Goal: Find specific page/section: Find specific page/section

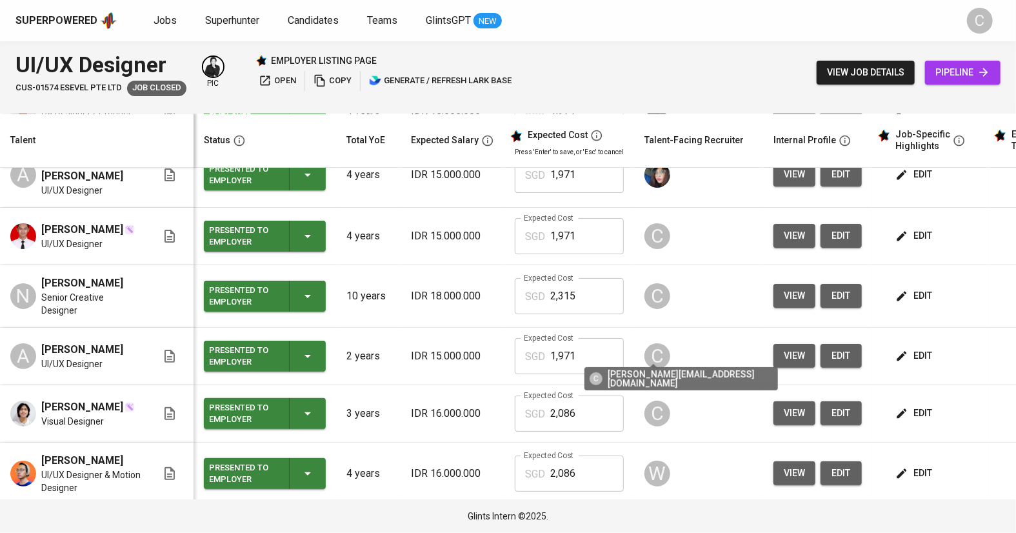
scroll to position [88, 0]
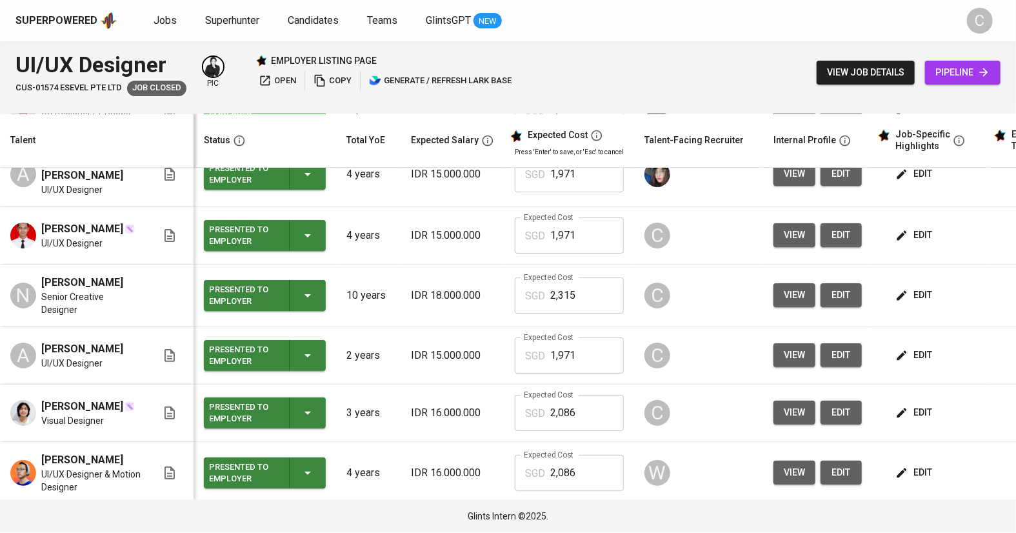
click at [791, 406] on span "view" at bounding box center [794, 413] width 21 height 16
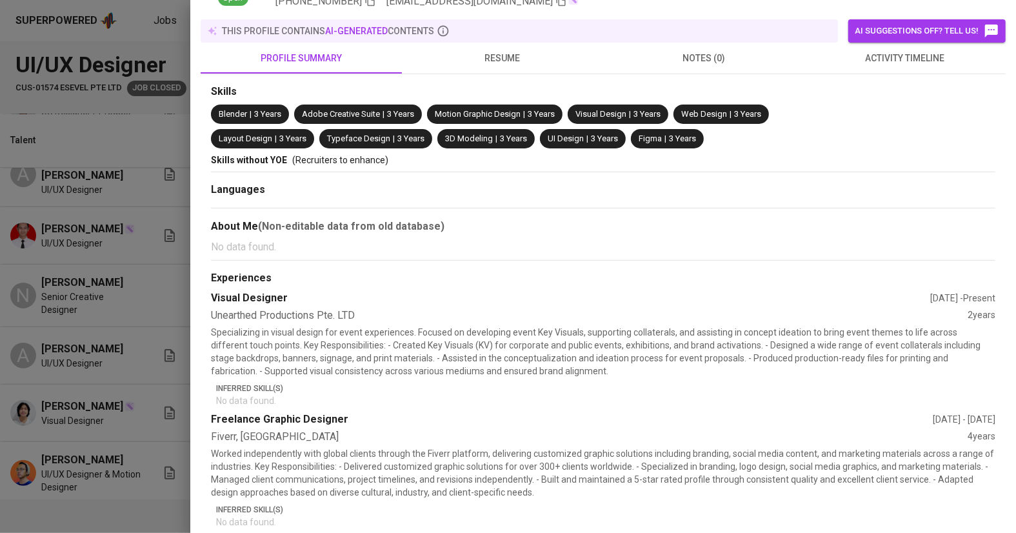
scroll to position [0, 0]
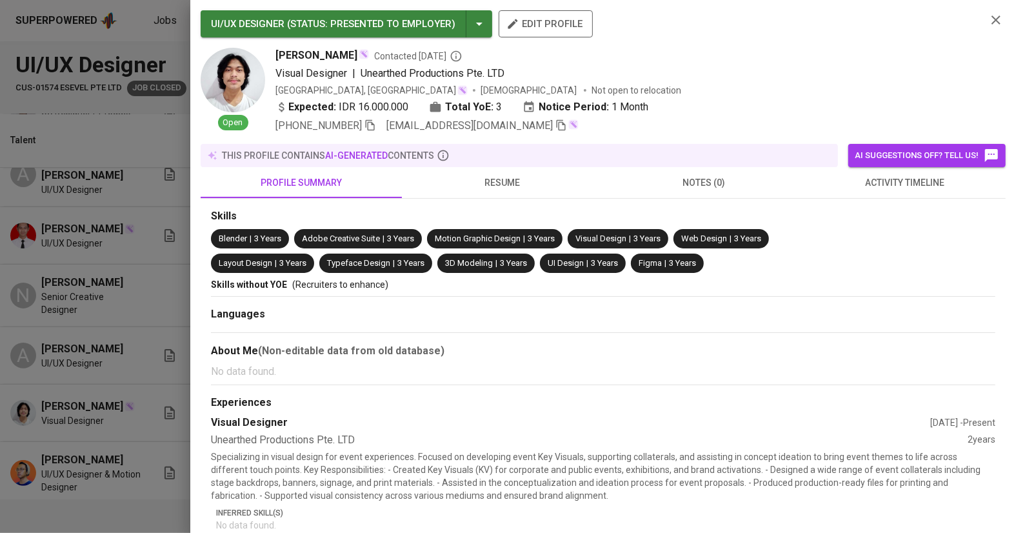
click at [501, 177] on span "resume" at bounding box center [503, 183] width 186 height 16
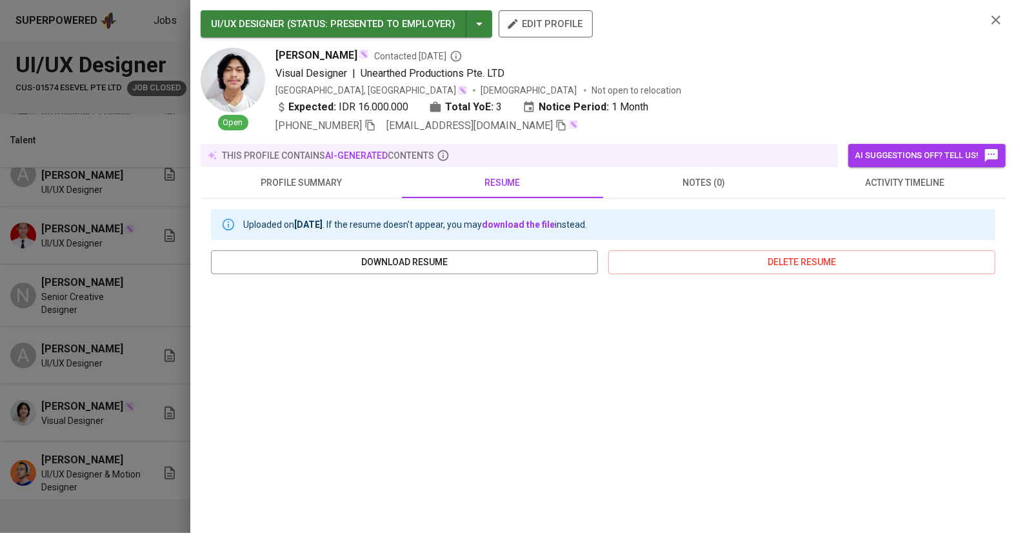
scroll to position [55, 0]
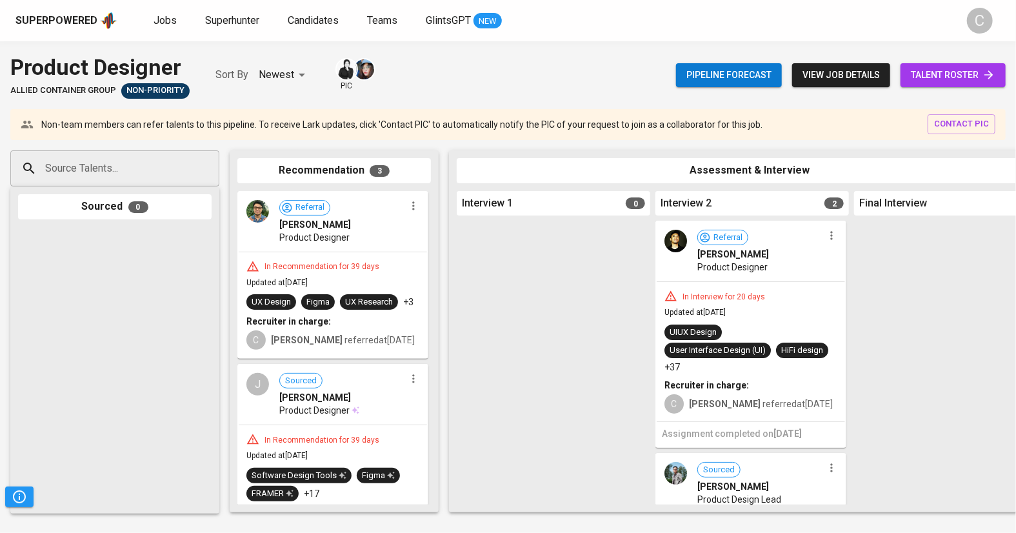
click at [962, 72] on span "talent roster" at bounding box center [953, 75] width 85 height 16
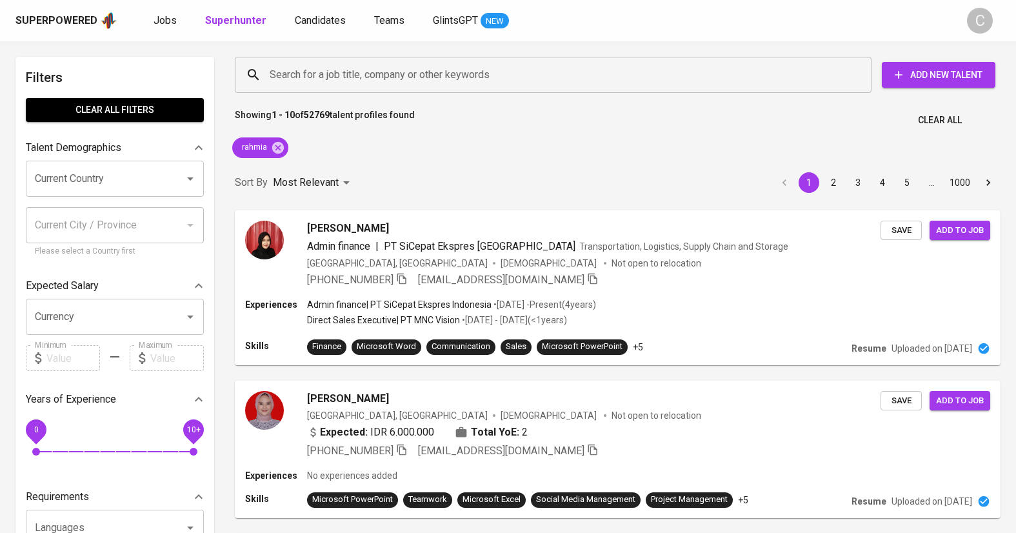
scroll to position [352, 0]
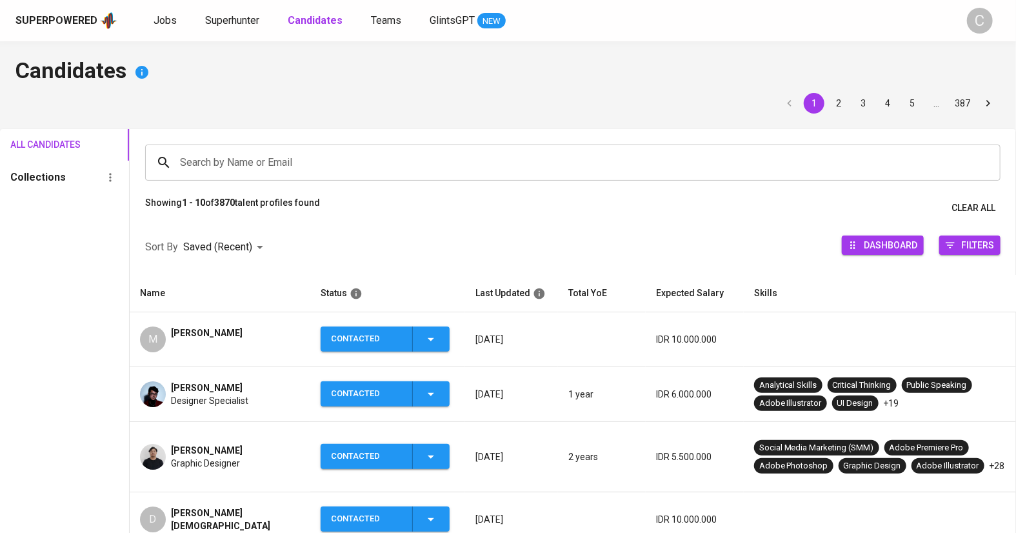
click at [714, 232] on div "Sort By Saved (Recent) DESC Dashboard Filters" at bounding box center [573, 247] width 887 height 55
